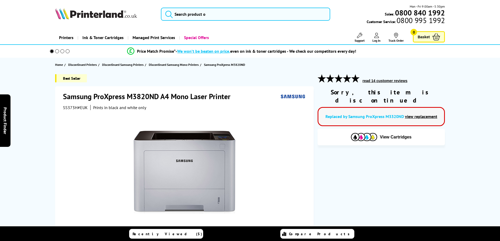
click at [395, 135] on span "View Cartridges" at bounding box center [396, 137] width 32 height 5
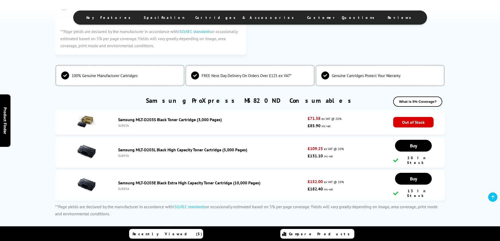
scroll to position [893, 0]
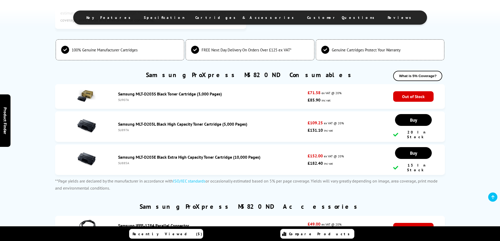
click at [125, 130] on li "Samsung MLT-D203L Black High Capacity Toner Cartridge (5,000 Pages) SU897A £109…" at bounding box center [250, 127] width 390 height 30
click at [121, 128] on div "SU897A" at bounding box center [211, 130] width 187 height 4
drag, startPoint x: 121, startPoint y: 127, endPoint x: 124, endPoint y: 101, distance: 26.2
click at [124, 101] on div "SU907A" at bounding box center [211, 100] width 187 height 4
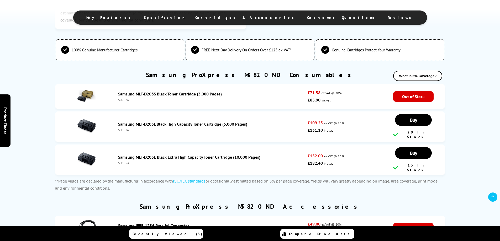
click at [124, 101] on div "SU907A" at bounding box center [211, 100] width 187 height 4
copy div "SU907A"
click at [121, 128] on div "SU897A" at bounding box center [211, 130] width 187 height 4
copy div "SU897A"
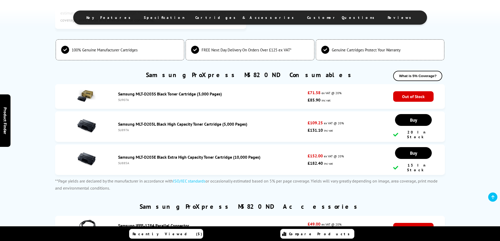
click at [124, 100] on div "SU907A" at bounding box center [211, 100] width 187 height 4
copy div "SU907A"
click at [122, 161] on div "SU885A" at bounding box center [211, 163] width 187 height 4
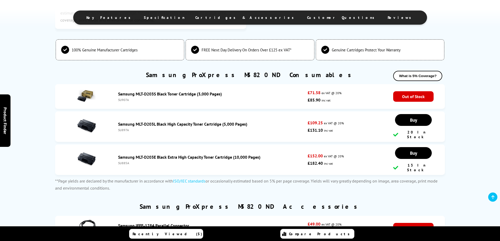
copy div "SU885A"
click at [120, 129] on div "SU897A" at bounding box center [211, 130] width 187 height 4
click at [121, 129] on div "SU897A" at bounding box center [211, 130] width 187 height 4
copy div "SU897A"
